Goal: Share content

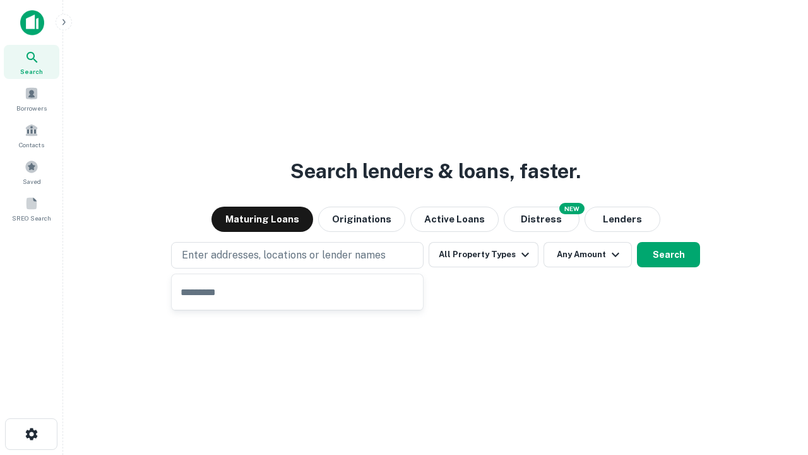
type input "**********"
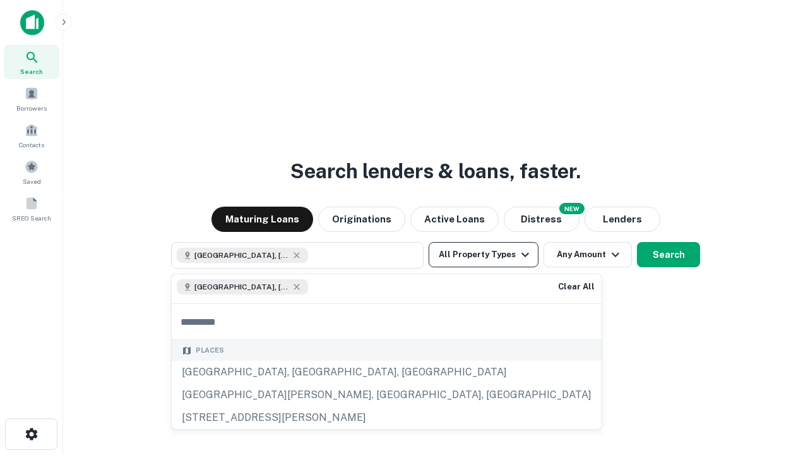
click at [484, 254] on button "All Property Types" at bounding box center [484, 254] width 110 height 25
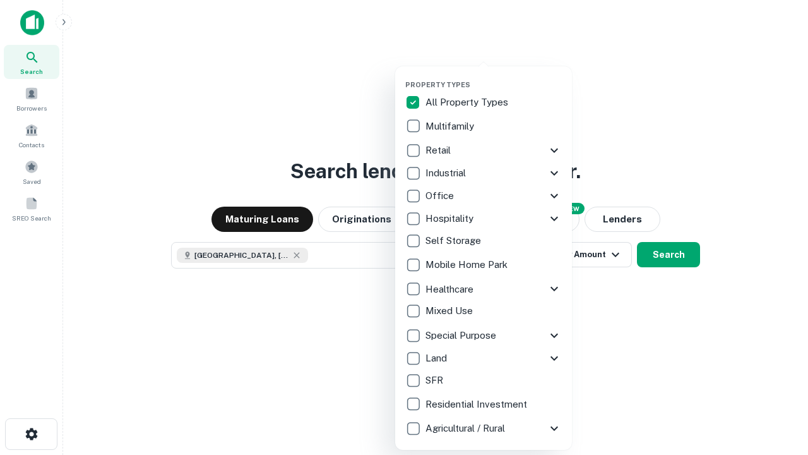
click at [494, 76] on button "button" at bounding box center [493, 76] width 177 height 1
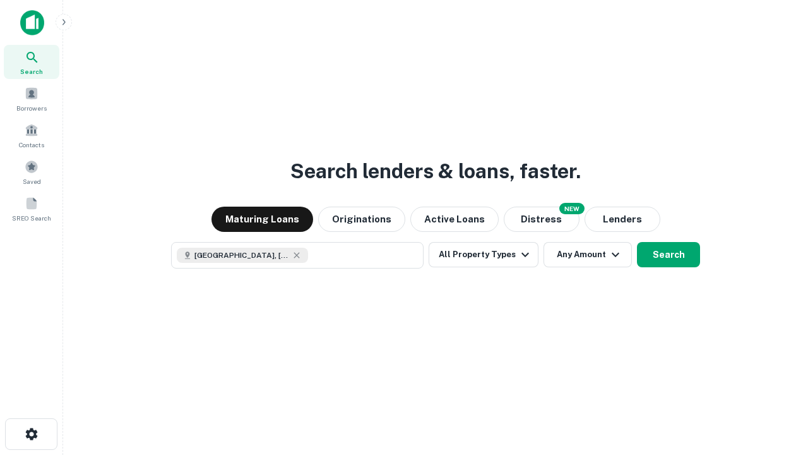
scroll to position [20, 0]
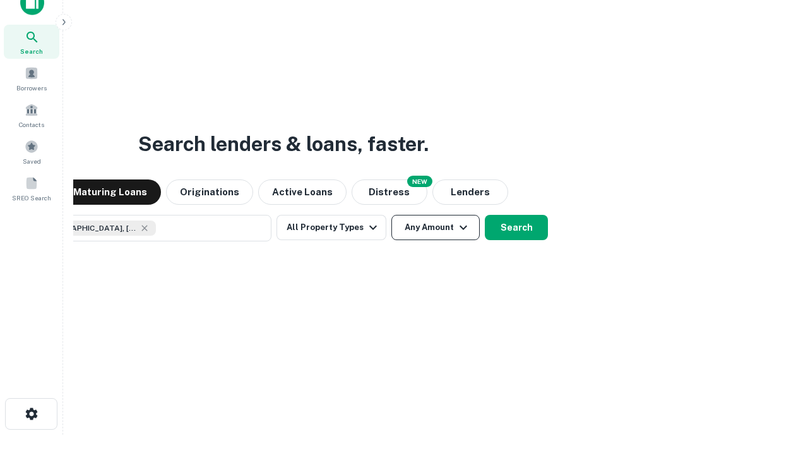
click at [391, 215] on button "Any Amount" at bounding box center [435, 227] width 88 height 25
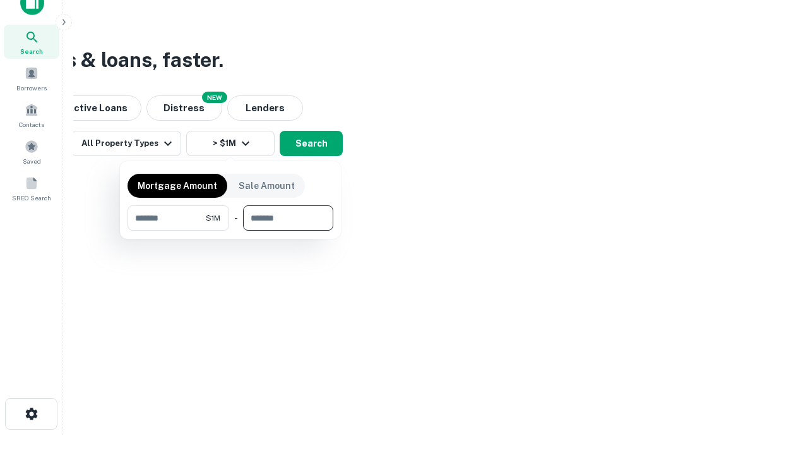
type input "*******"
click at [230, 230] on button "button" at bounding box center [231, 230] width 206 height 1
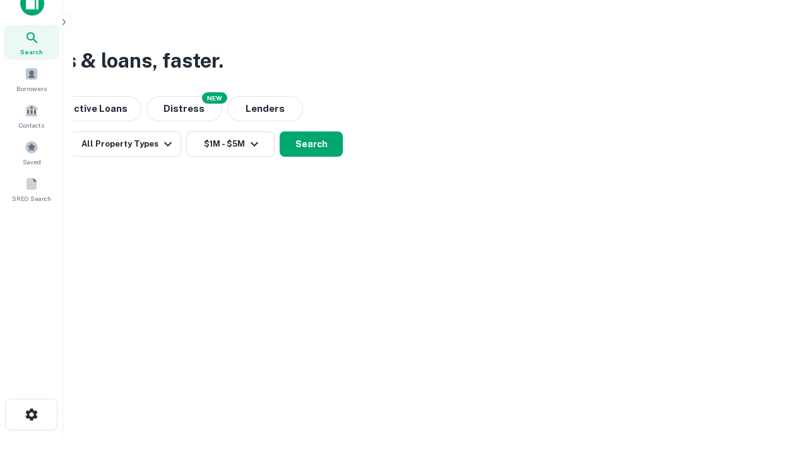
scroll to position [7, 233]
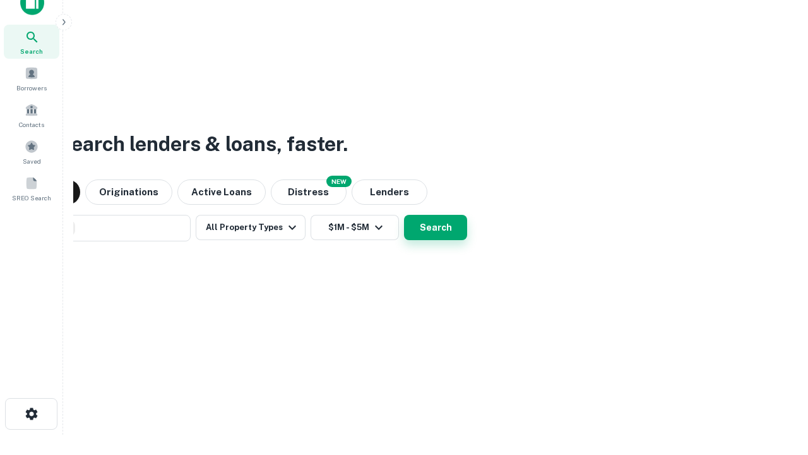
click at [404, 215] on button "Search" at bounding box center [435, 227] width 63 height 25
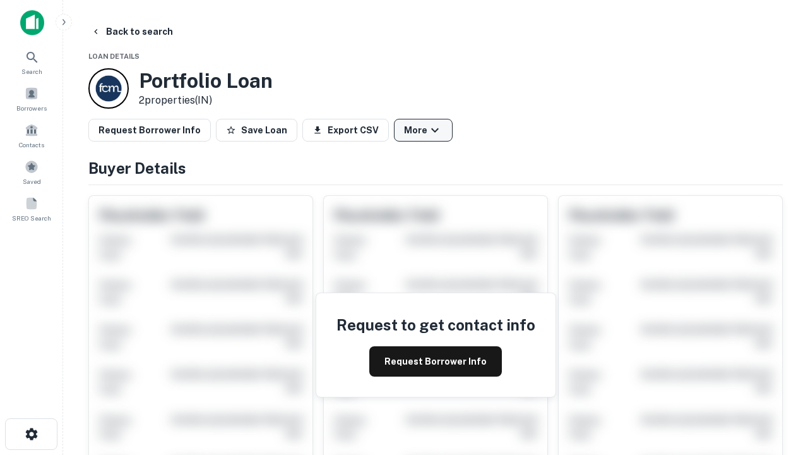
click at [423, 130] on button "More" at bounding box center [423, 130] width 59 height 23
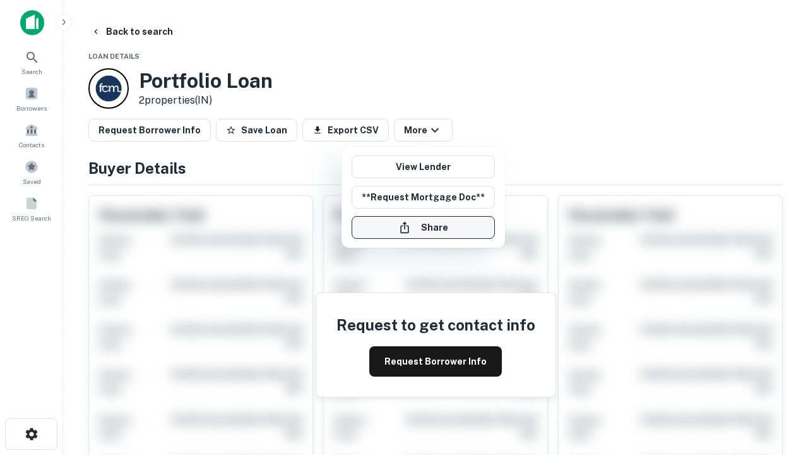
click at [423, 227] on button "Share" at bounding box center [423, 227] width 143 height 23
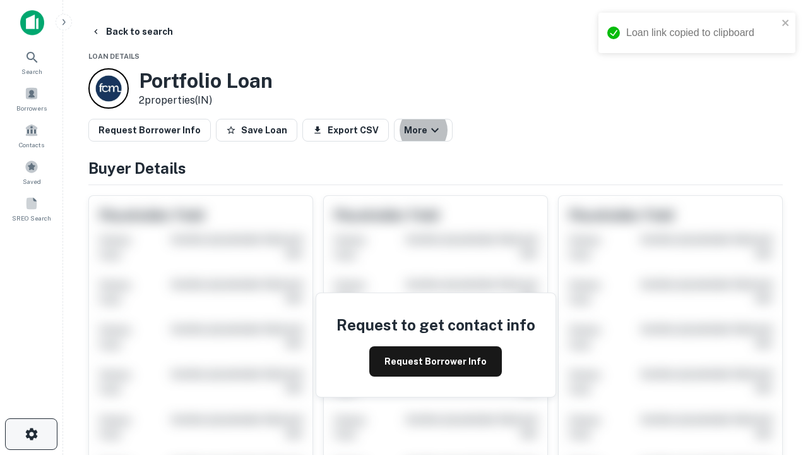
click at [31, 434] on icon "button" at bounding box center [31, 433] width 15 height 15
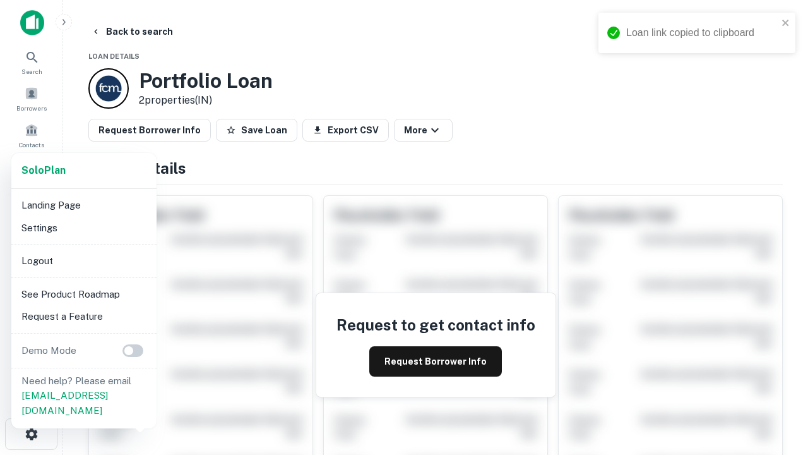
click at [83, 260] on li "Logout" at bounding box center [83, 260] width 135 height 23
